Goal: Obtain resource: Download file/media

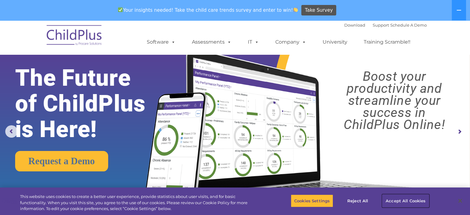
click at [409, 199] on button "Accept All Cookies" at bounding box center [406, 200] width 47 height 13
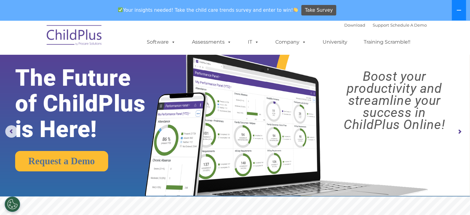
click at [461, 5] on button at bounding box center [459, 10] width 14 height 20
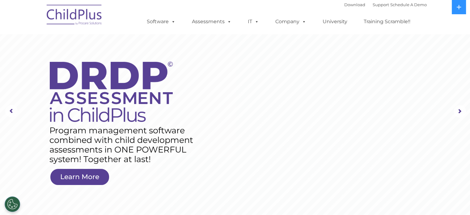
click at [68, 14] on img at bounding box center [75, 15] width 62 height 31
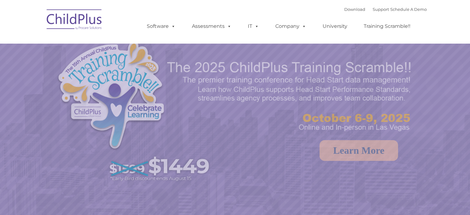
select select "MEDIUM"
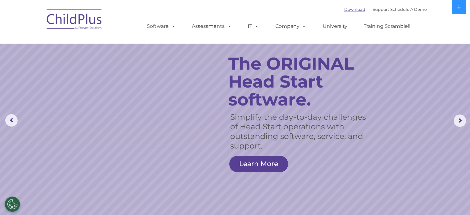
click at [345, 9] on link "Download" at bounding box center [355, 9] width 21 height 5
